Goal: Check status: Check status

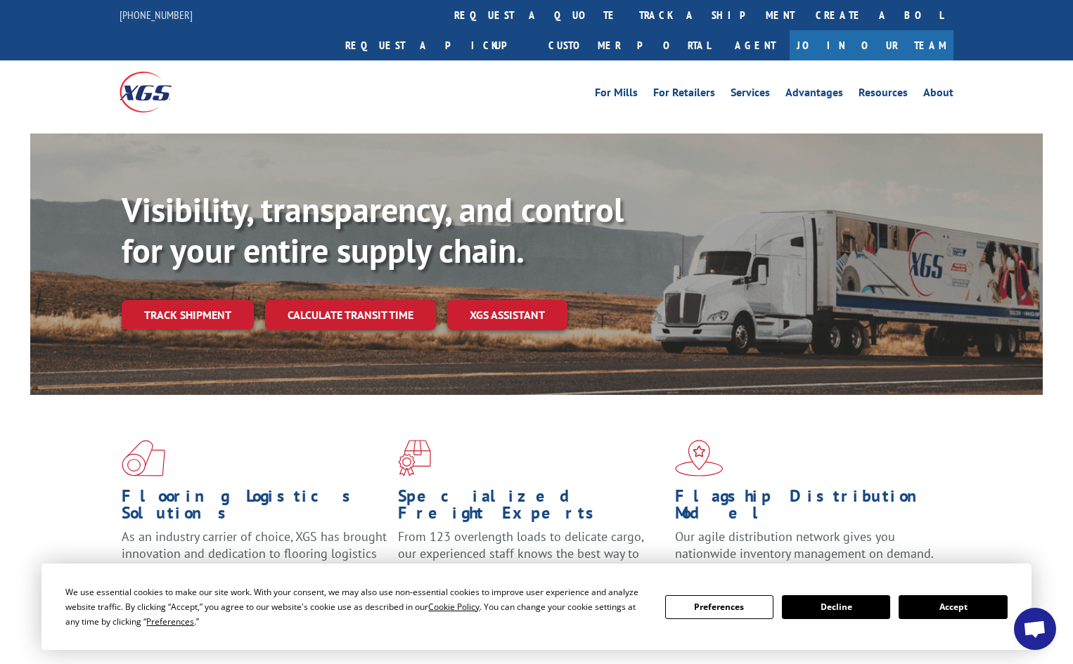
click at [201, 300] on link "Track shipment" at bounding box center [188, 315] width 132 height 30
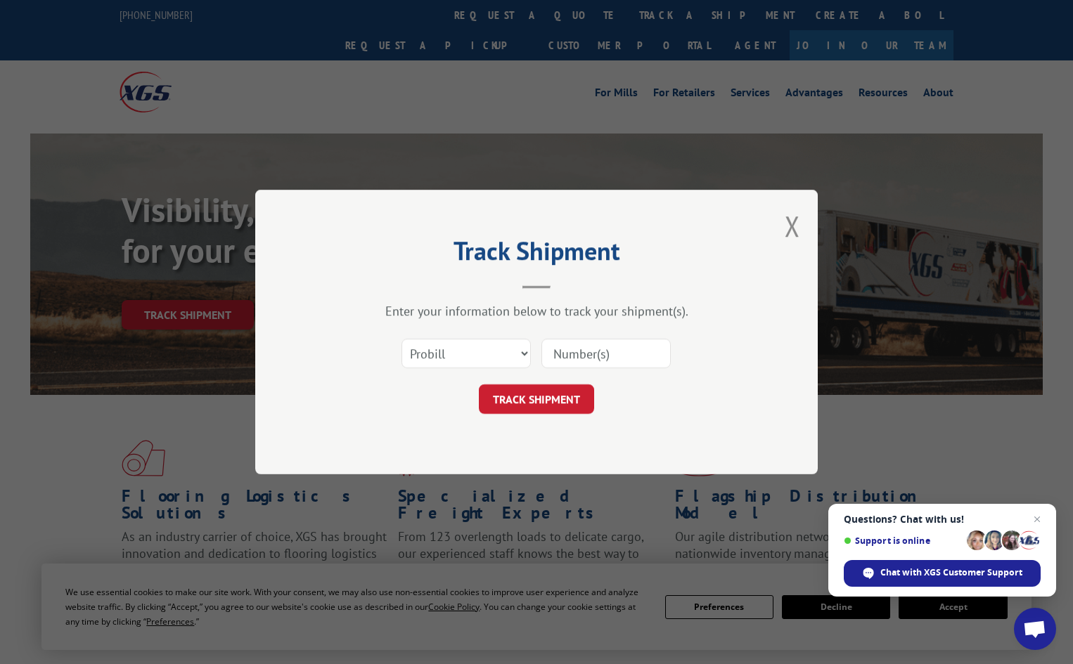
click at [579, 351] on input at bounding box center [605, 354] width 129 height 30
paste input "2842384"
type input "2842384"
click at [545, 406] on button "TRACK SHIPMENT" at bounding box center [536, 399] width 115 height 30
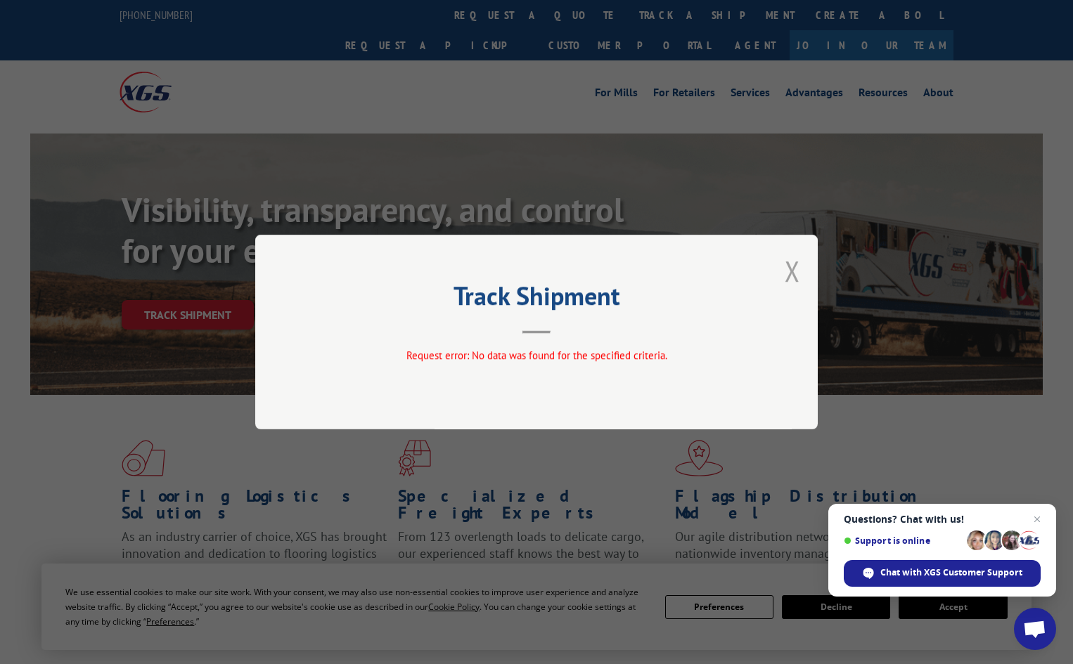
click at [795, 275] on button "Close modal" at bounding box center [791, 270] width 15 height 37
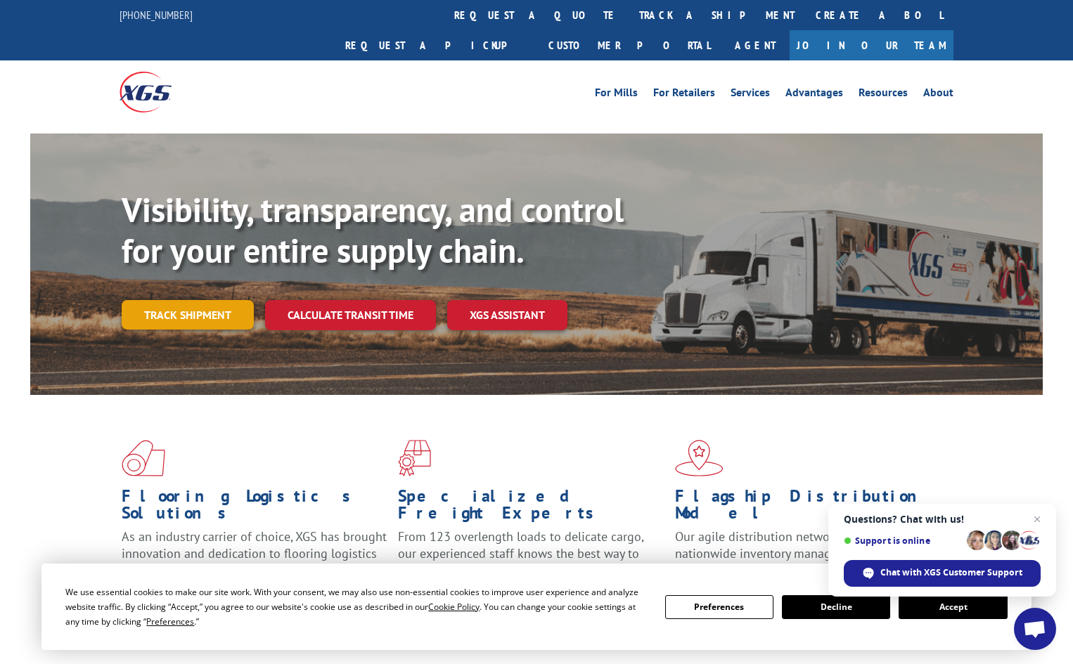
click at [206, 300] on link "Track shipment" at bounding box center [188, 315] width 132 height 30
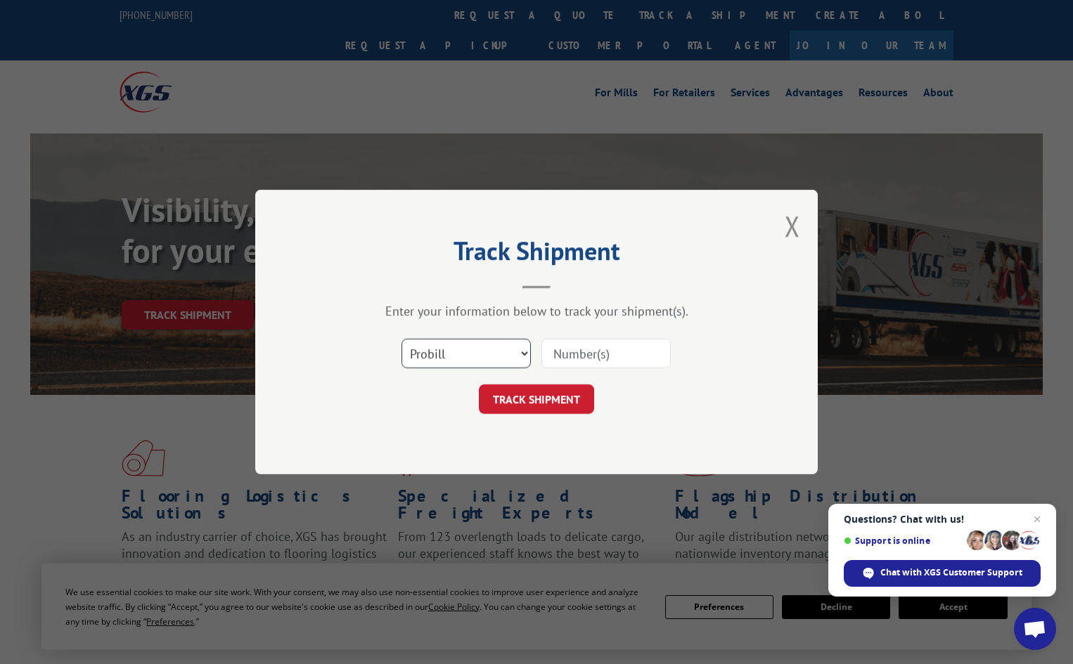
click at [481, 356] on select "Select category... Probill BOL PO" at bounding box center [465, 354] width 129 height 30
click at [623, 409] on div "TRACK SHIPMENT" at bounding box center [536, 399] width 422 height 30
click at [519, 347] on select "Select category... Probill BOL PO" at bounding box center [465, 354] width 129 height 30
select select "bol"
click at [401, 339] on select "Select category... Probill BOL PO" at bounding box center [465, 354] width 129 height 30
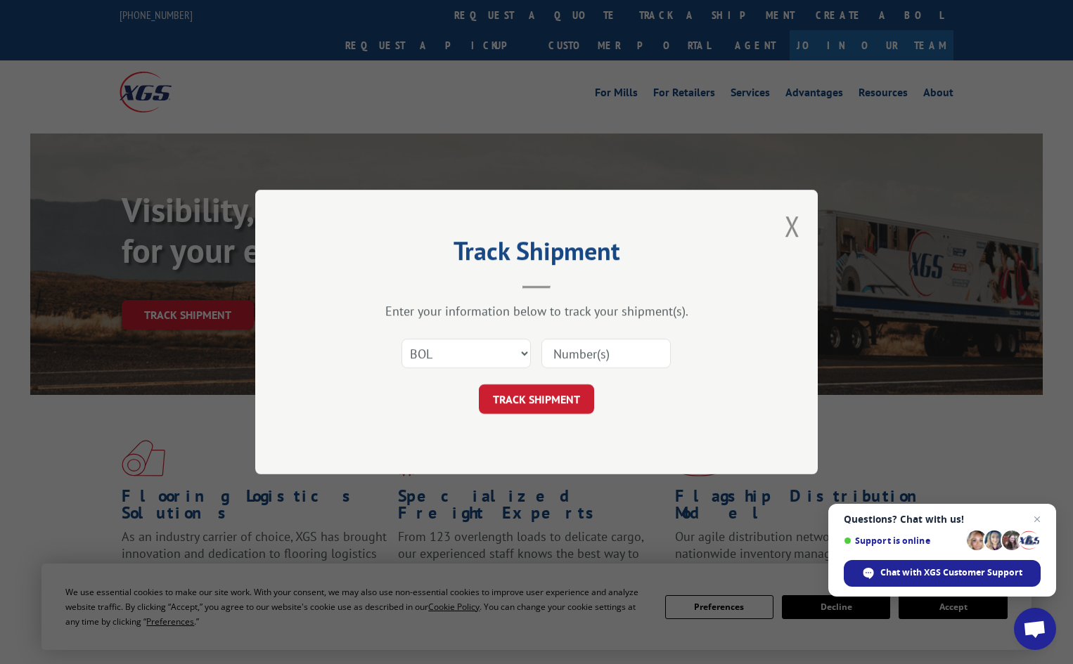
click at [581, 352] on input at bounding box center [605, 354] width 129 height 30
paste input "2842384"
type input "2842384"
click at [555, 409] on button "TRACK SHIPMENT" at bounding box center [536, 399] width 115 height 30
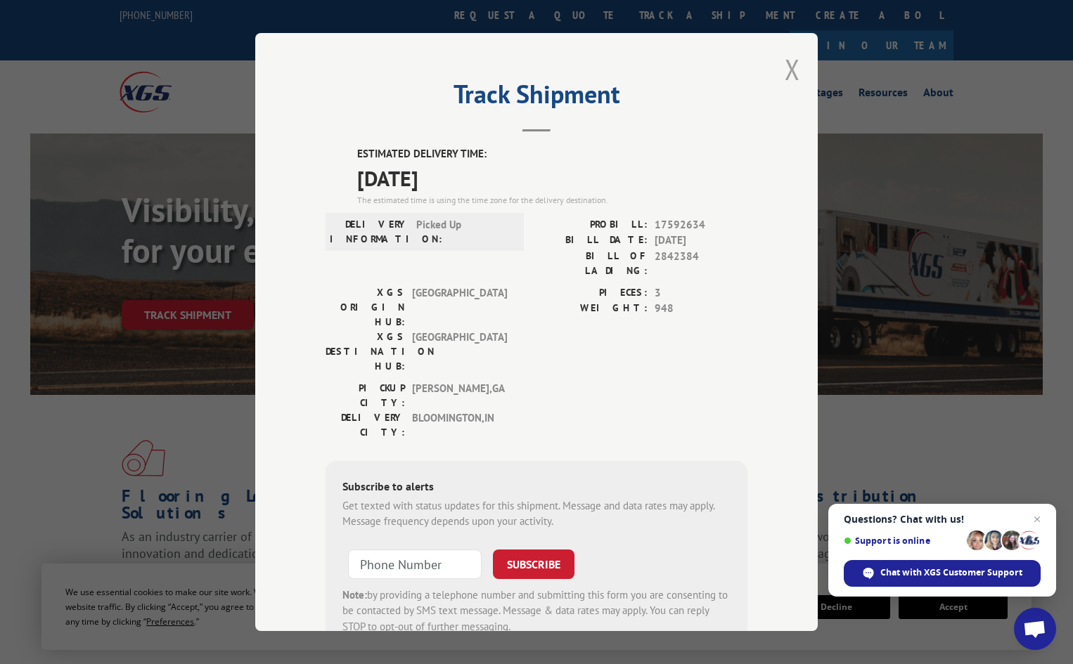
click at [794, 66] on button "Close modal" at bounding box center [791, 69] width 15 height 37
